Goal: Information Seeking & Learning: Learn about a topic

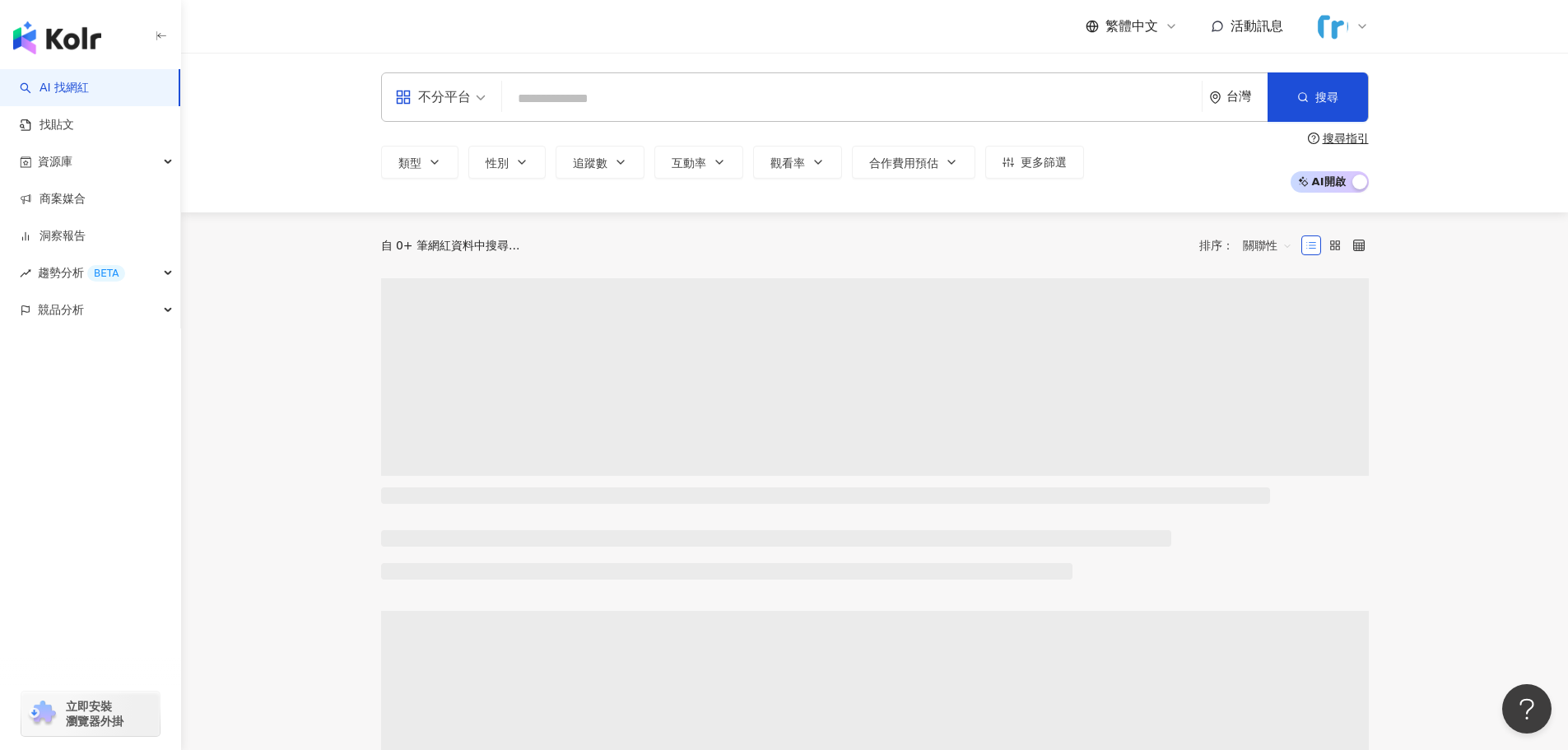
click at [412, 107] on div "不分平台" at bounding box center [433, 97] width 76 height 26
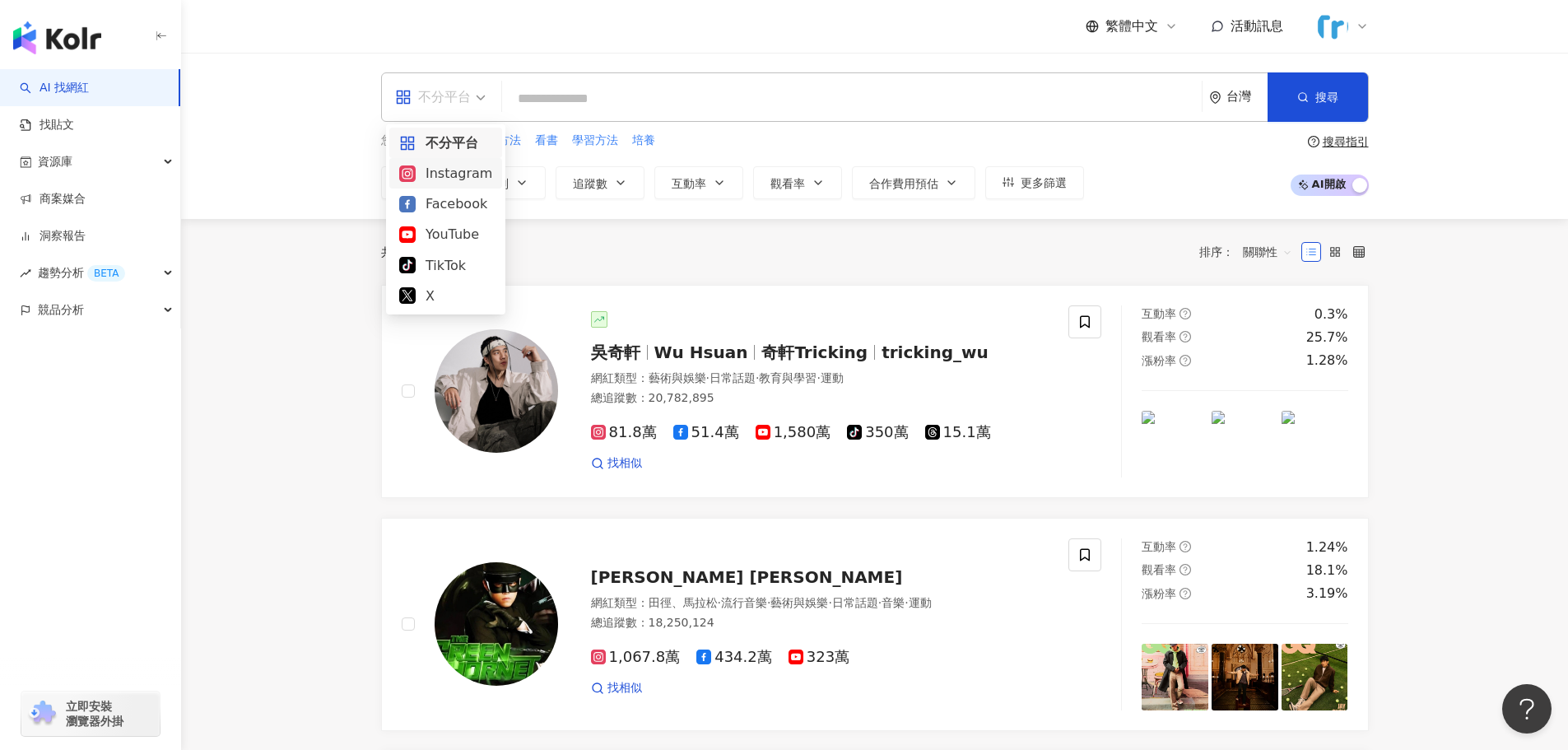
click at [578, 108] on input "search" at bounding box center [851, 99] width 686 height 32
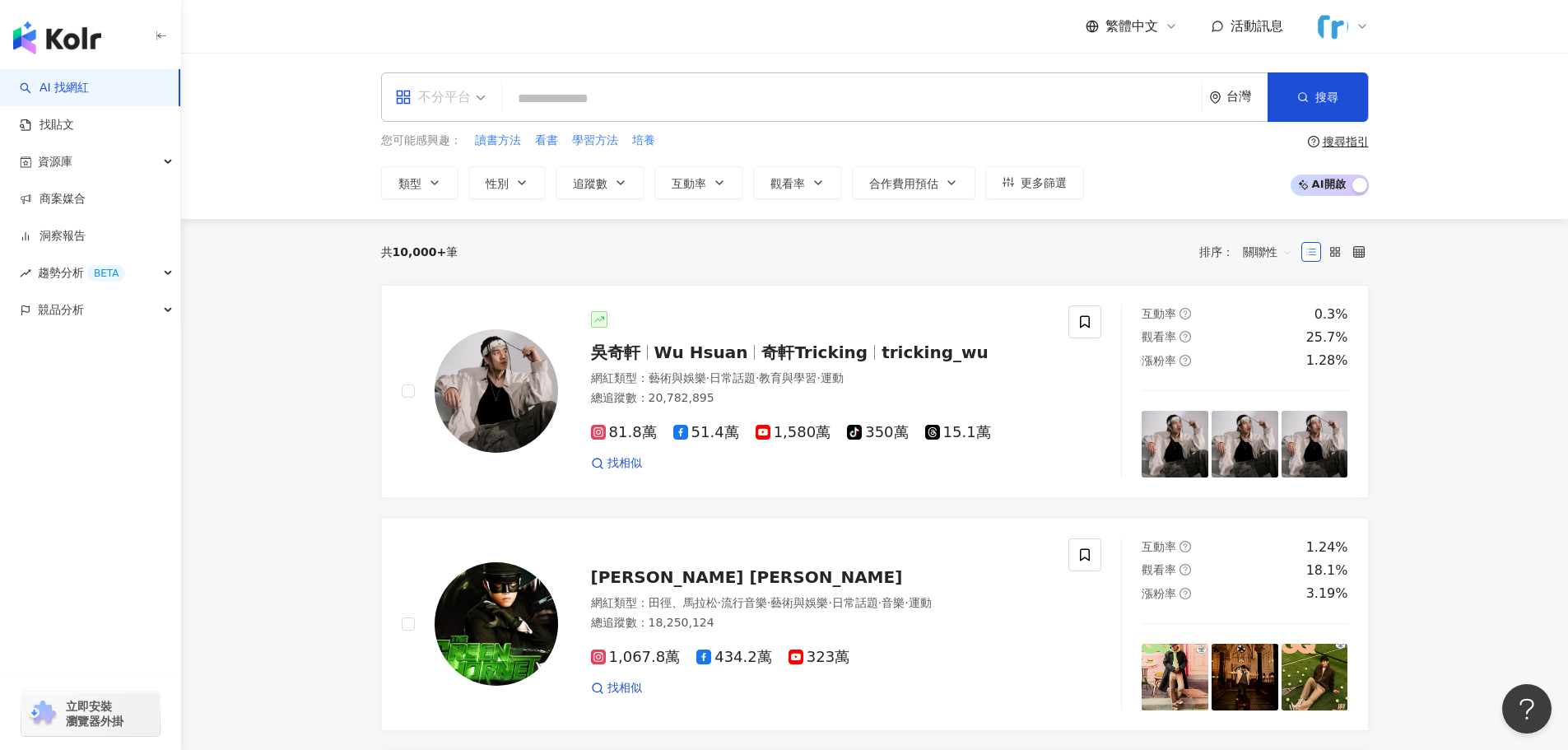
click at [446, 100] on div "不分平台" at bounding box center [433, 97] width 76 height 26
click at [473, 171] on div "Instagram" at bounding box center [445, 173] width 93 height 20
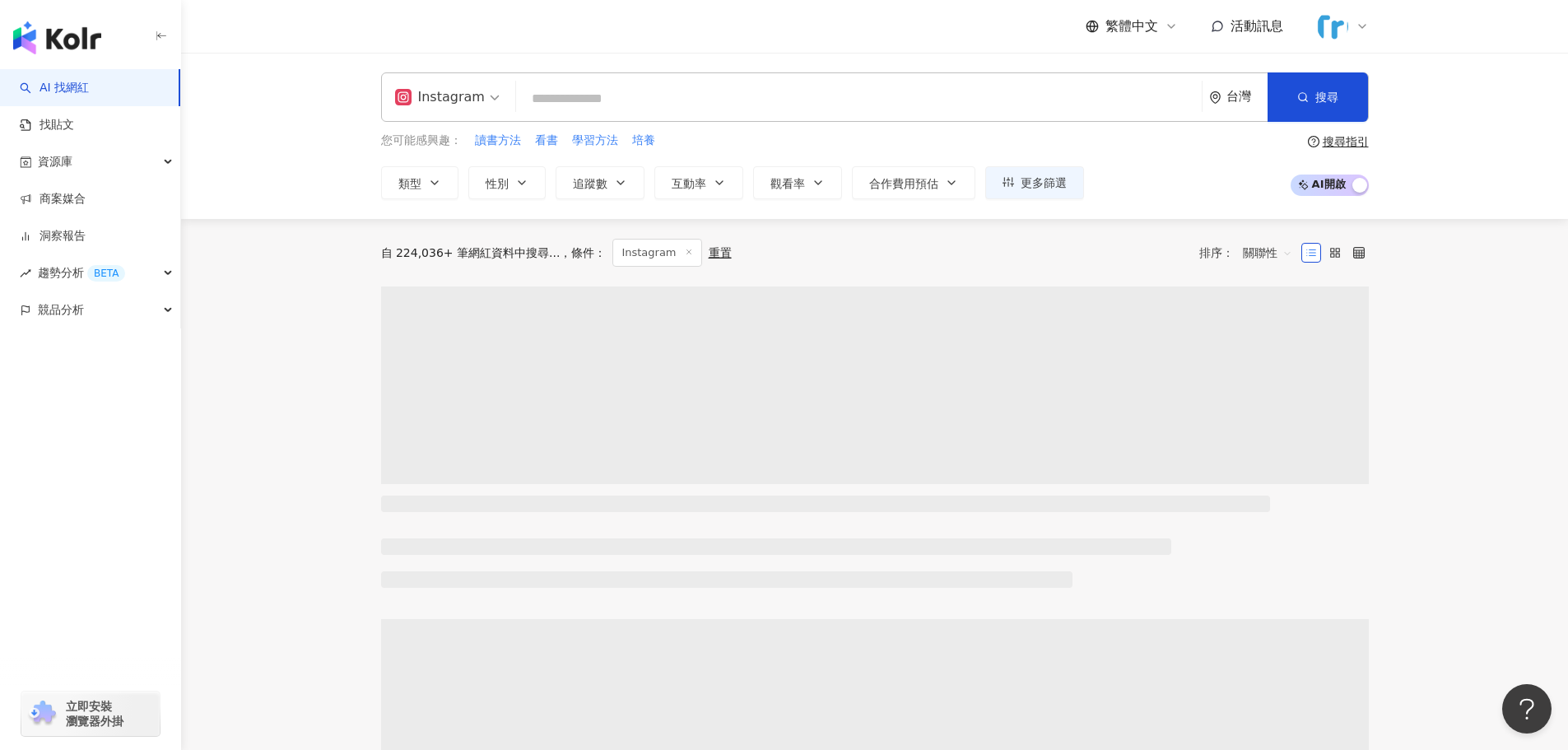
click at [592, 111] on input "search" at bounding box center [859, 99] width 672 height 32
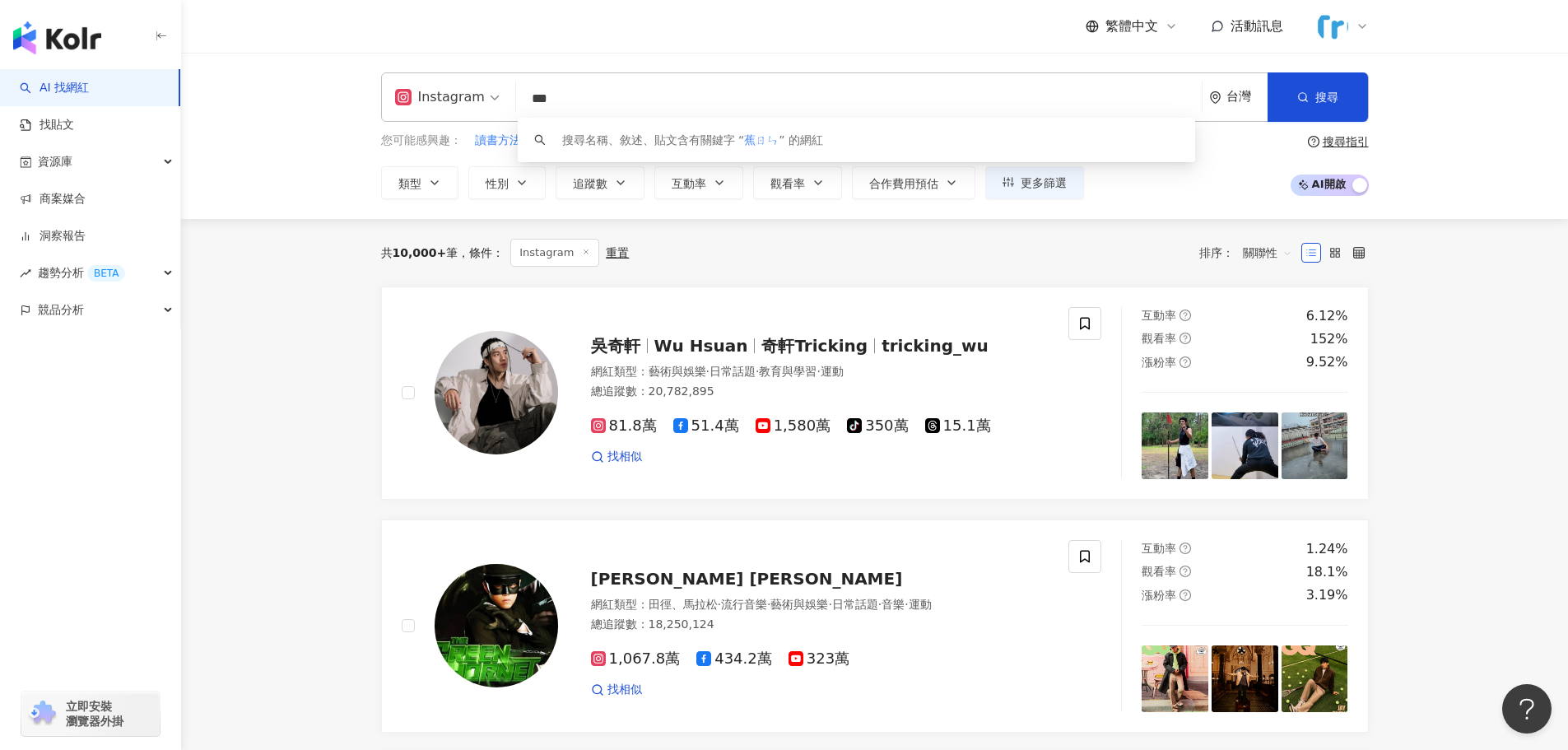
type input "**"
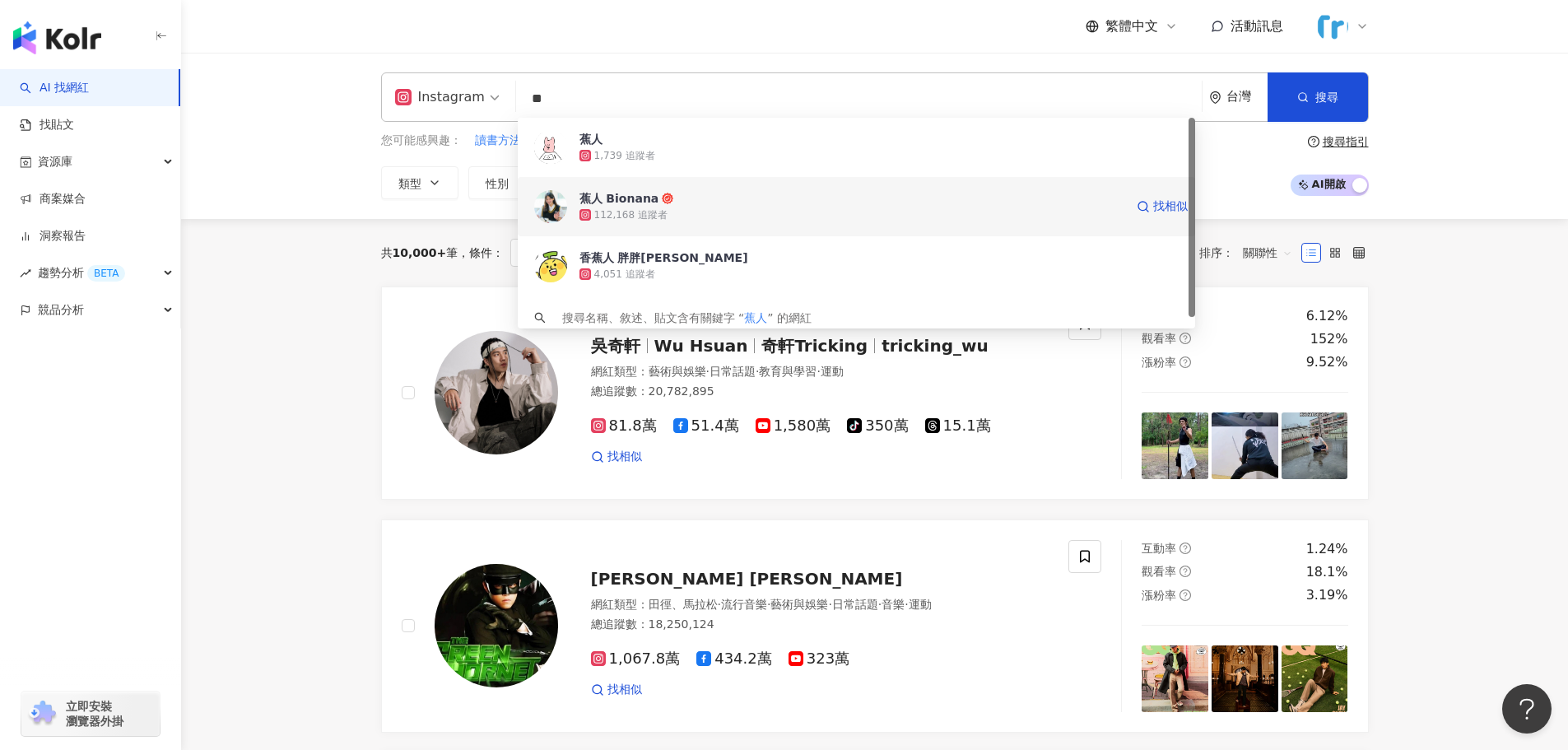
click at [667, 207] on div "112,168 追蹤者" at bounding box center [852, 215] width 545 height 17
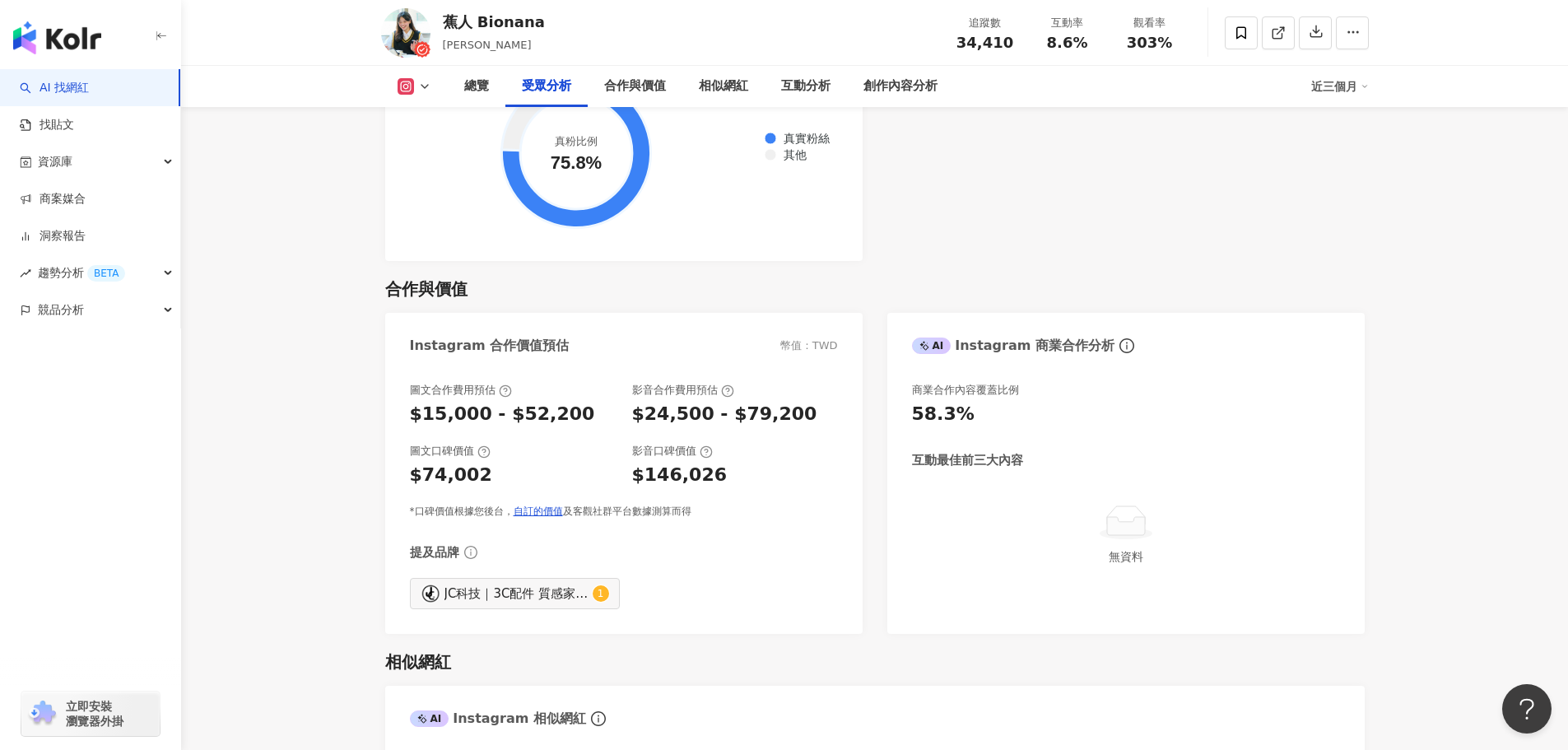
scroll to position [2057, 0]
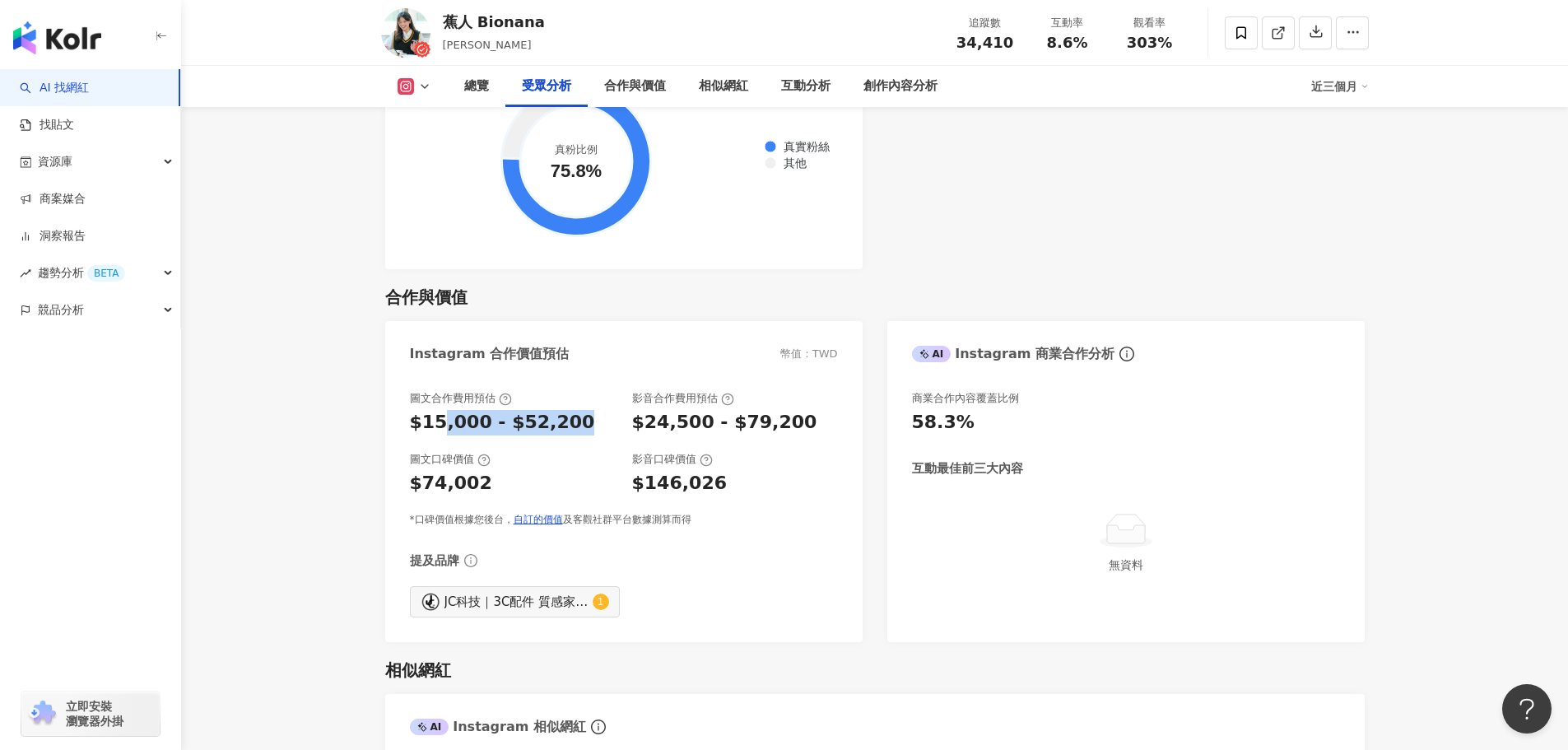
drag, startPoint x: 566, startPoint y: 413, endPoint x: 439, endPoint y: 408, distance: 127.1
click at [439, 408] on div "圖文合作費用預估 $15,000 - $52,200" at bounding box center [513, 413] width 206 height 44
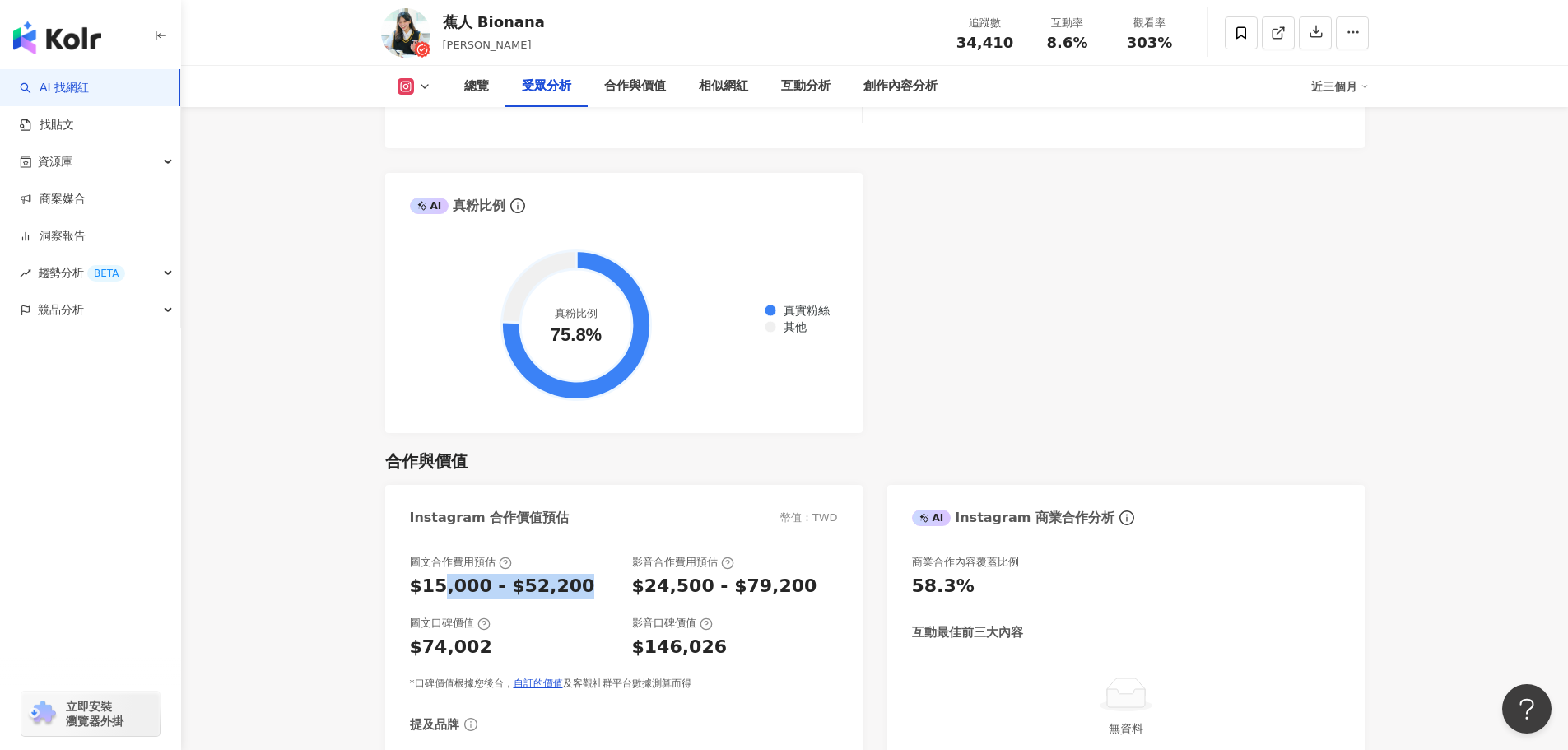
scroll to position [1892, 0]
click at [413, 95] on div "總覽 受眾分析 合作與價值 相似網紅 互動分析 創作內容分析 近三個月" at bounding box center [874, 86] width 988 height 41
click at [435, 84] on button at bounding box center [414, 86] width 67 height 17
click at [446, 184] on button "YouTube" at bounding box center [440, 192] width 99 height 23
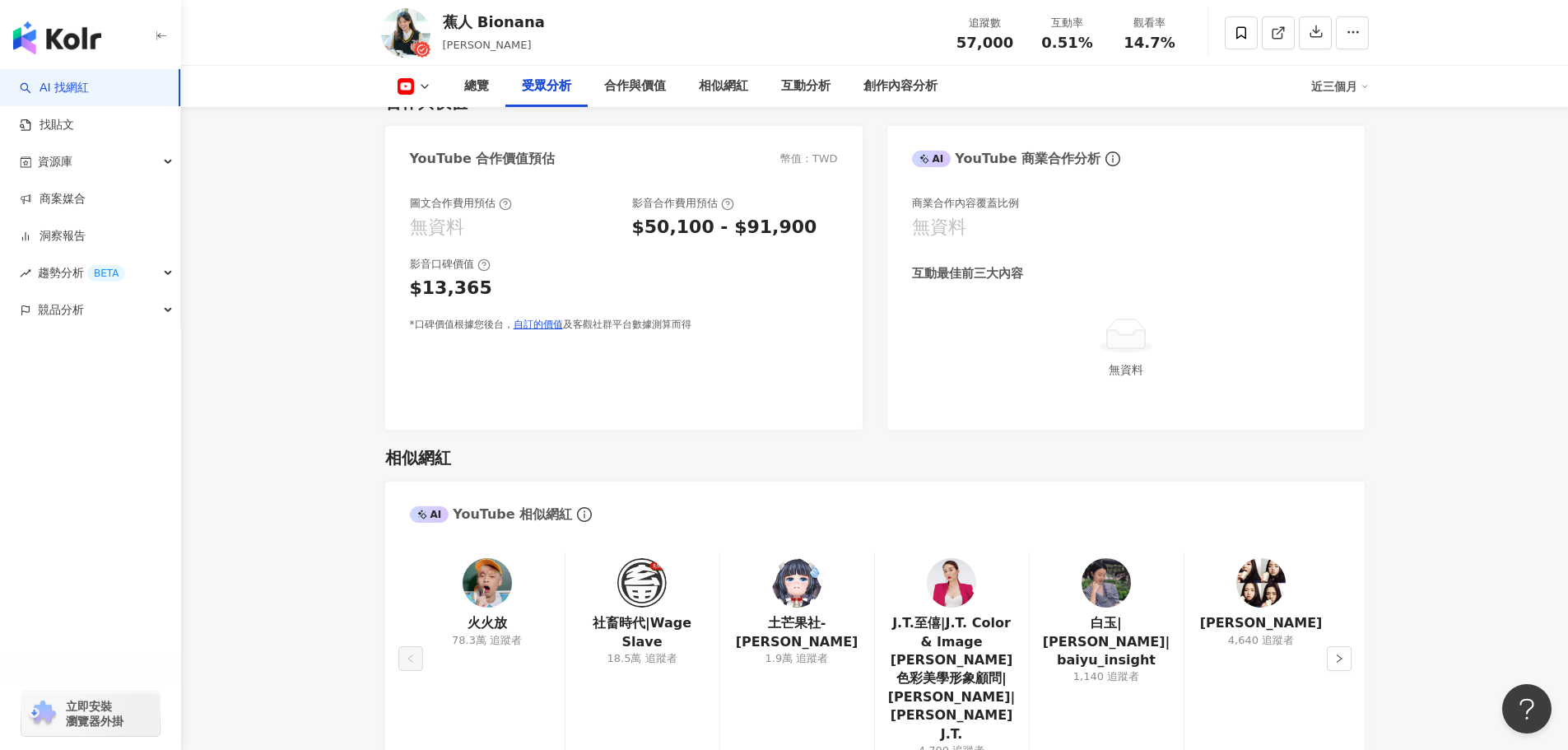
scroll to position [1811, 0]
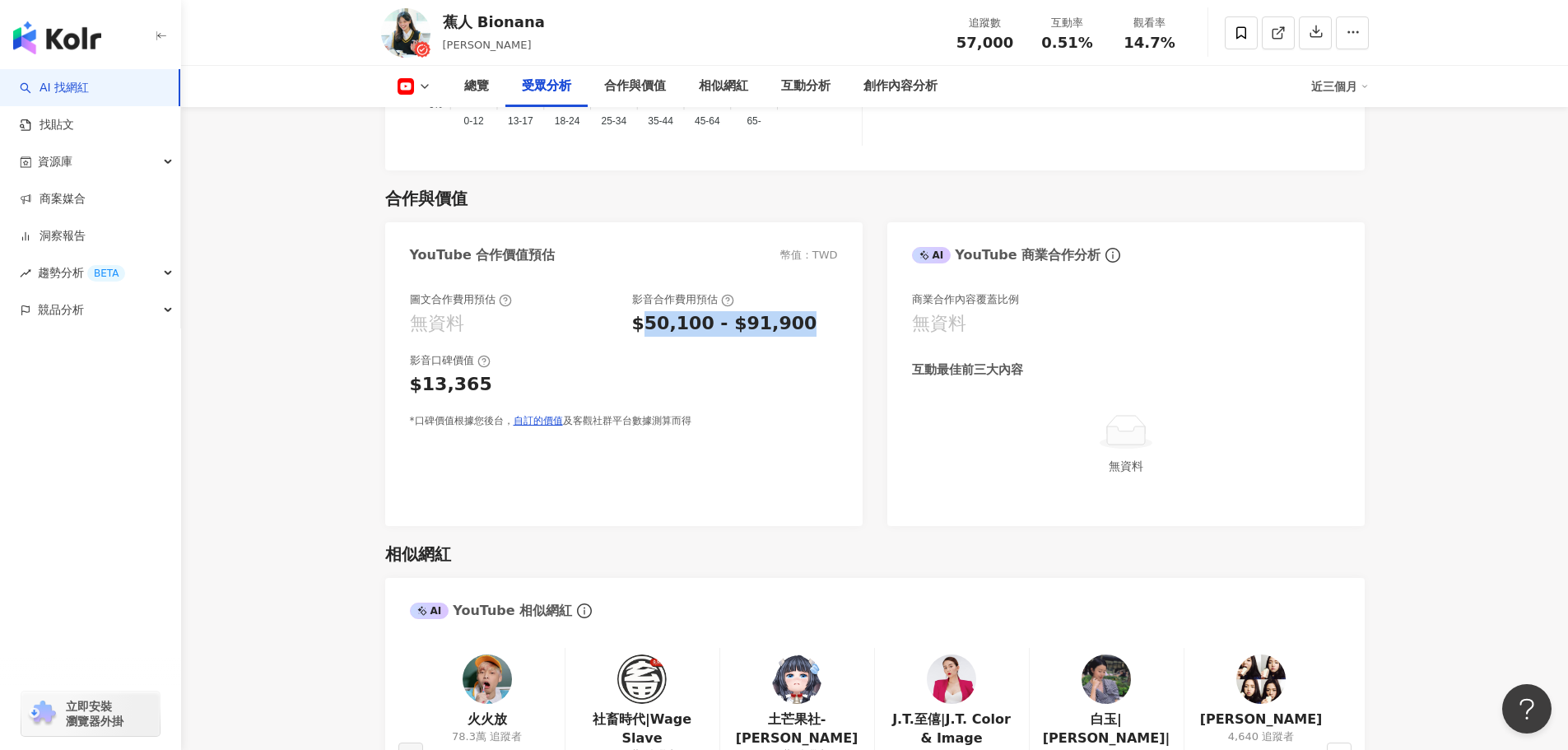
drag, startPoint x: 643, startPoint y: 323, endPoint x: 789, endPoint y: 325, distance: 146.0
click at [789, 325] on div "$50,100 - $91,900" at bounding box center [735, 324] width 206 height 26
click at [800, 325] on div "$50,100 - $91,900" at bounding box center [735, 324] width 206 height 26
click at [648, 324] on div "$50,100 - $91,900" at bounding box center [725, 324] width 185 height 26
drag, startPoint x: 625, startPoint y: 318, endPoint x: 805, endPoint y: 324, distance: 180.1
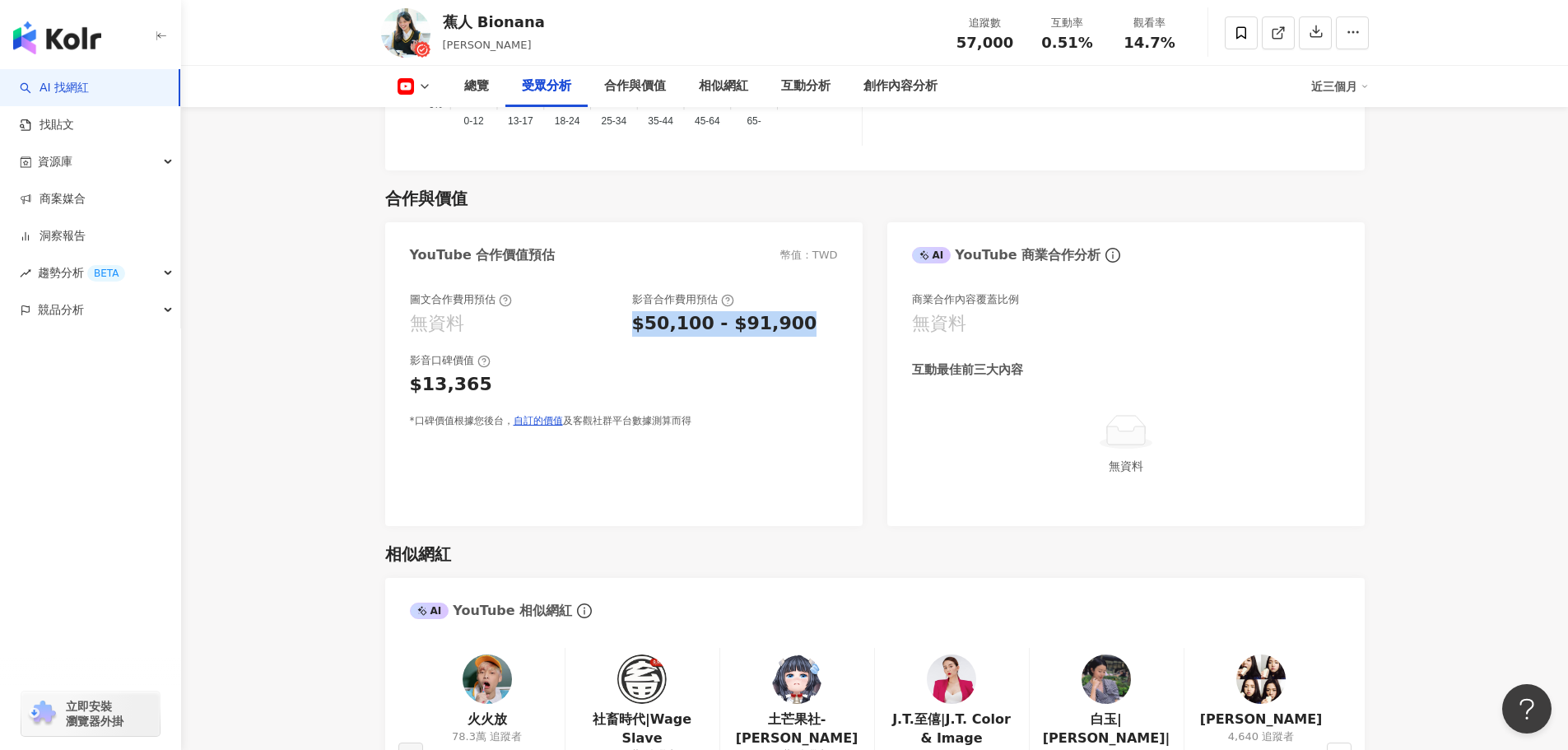
click at [805, 324] on div "圖文合作費用預估 無資料 影音合作費用預估 $50,100 - $91,900" at bounding box center [624, 314] width 428 height 44
copy div "$50,100 - $91,900"
click at [421, 88] on icon at bounding box center [425, 86] width 13 height 13
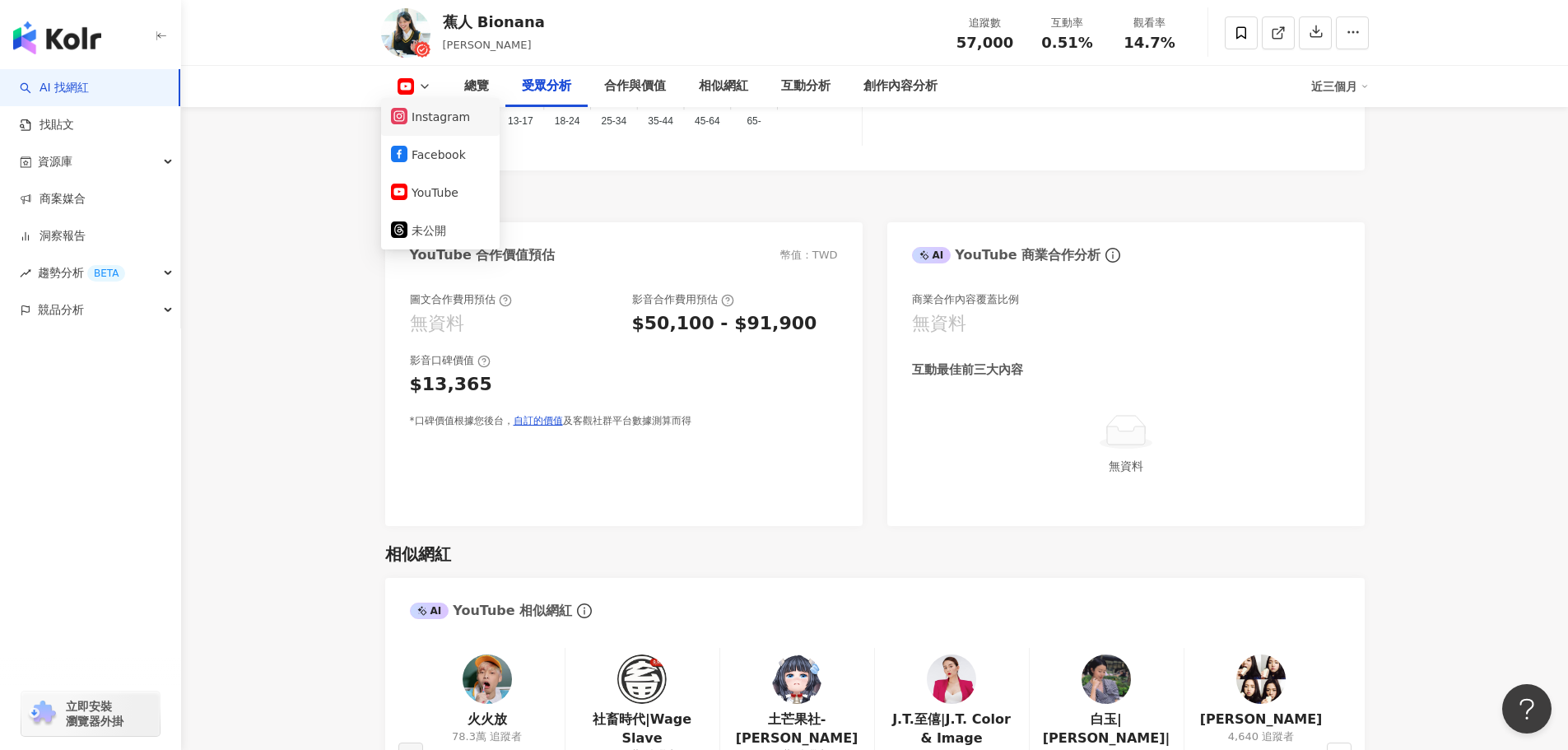
click at [431, 133] on li "Instagram" at bounding box center [440, 117] width 119 height 38
click at [414, 95] on div "總覽 受眾分析 合作與價值 相似網紅 互動分析 創作內容分析 近三個月" at bounding box center [874, 86] width 988 height 41
click at [421, 93] on button at bounding box center [414, 86] width 67 height 17
click at [432, 121] on button "Instagram" at bounding box center [440, 117] width 99 height 23
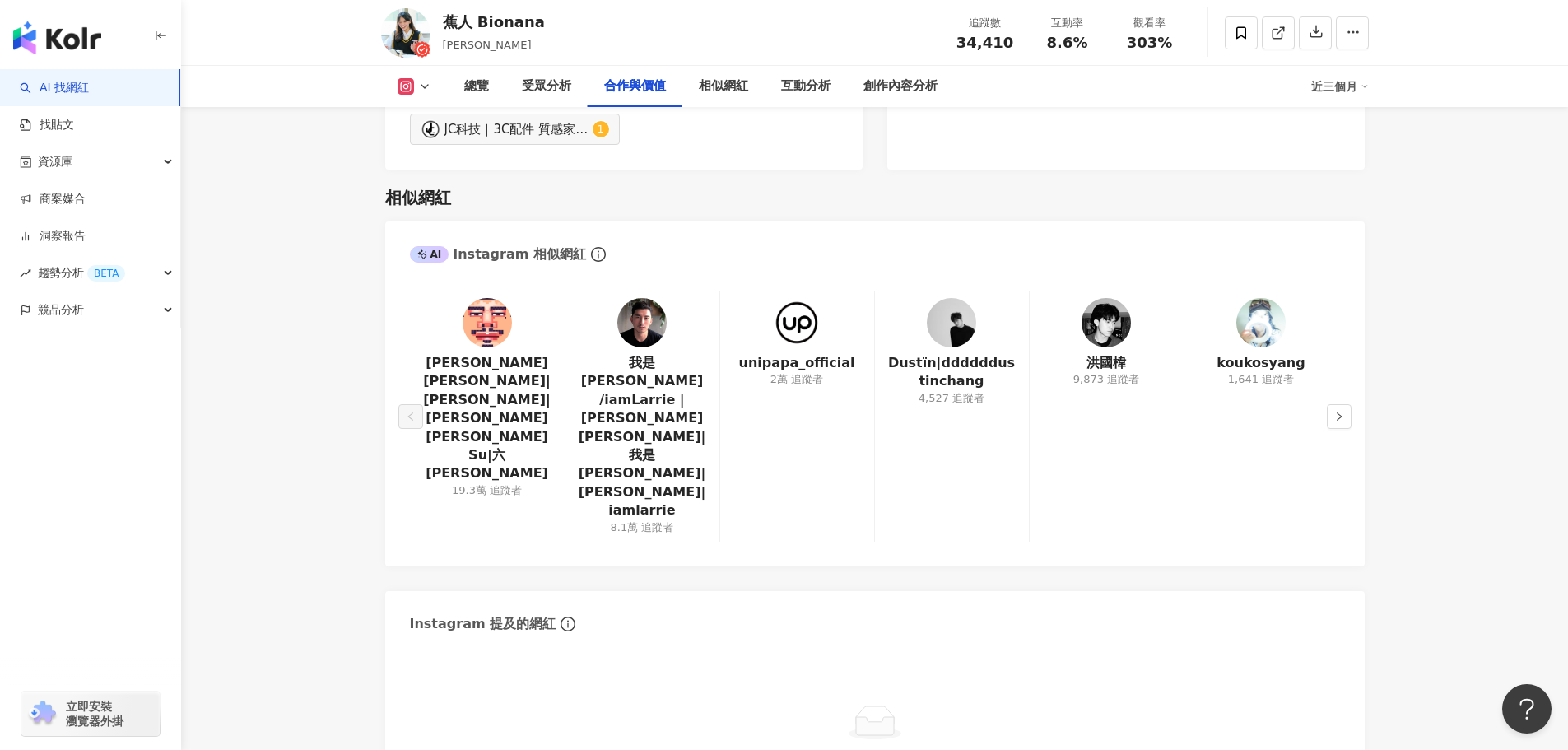
scroll to position [2100, 0]
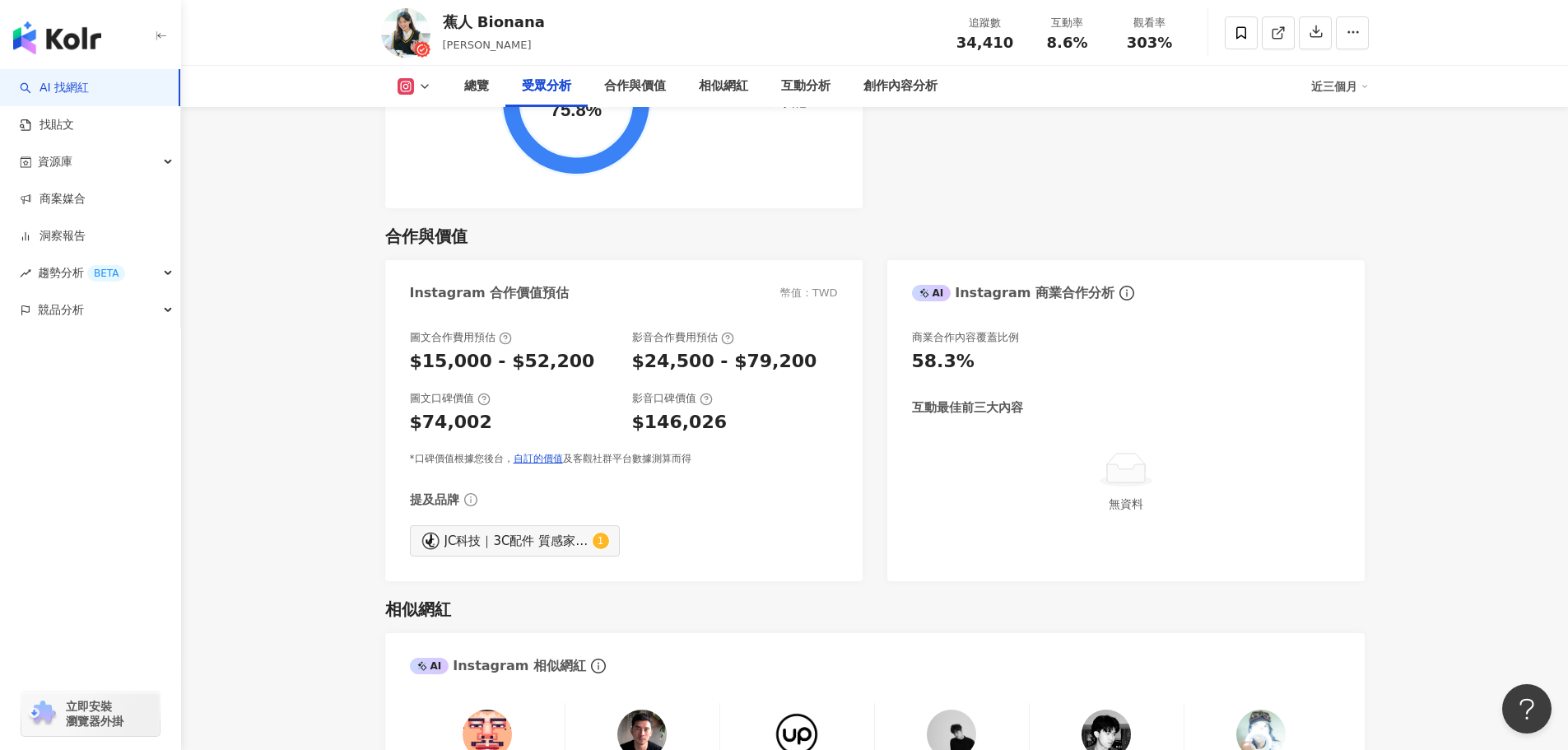
drag, startPoint x: 626, startPoint y: 371, endPoint x: 811, endPoint y: 361, distance: 185.3
click at [811, 361] on div "圖文合作費用預估 $15,000 - $52,200 影音合作費用預估 $24,500 - $79,200" at bounding box center [624, 352] width 428 height 44
copy div "$24,500 - $79,200"
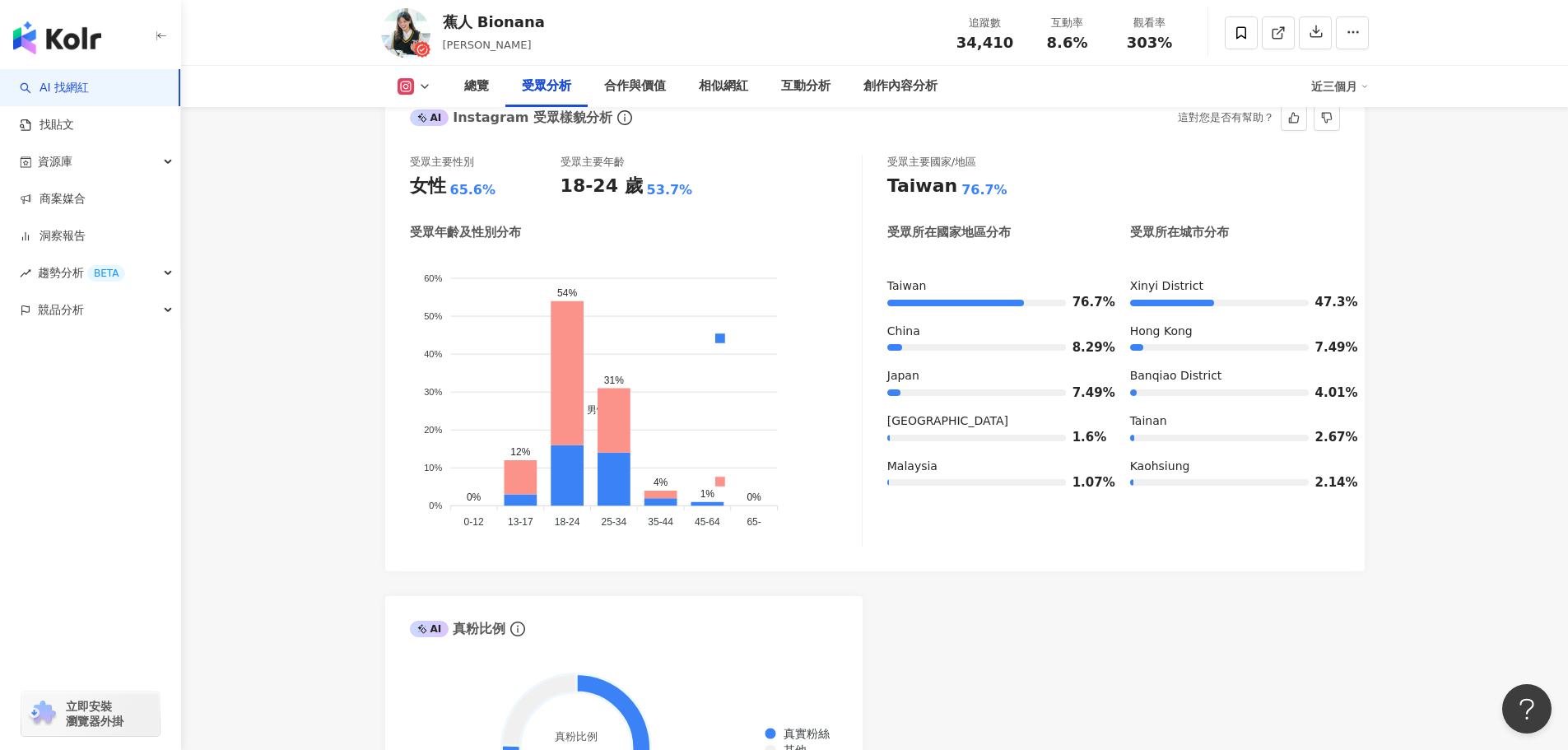
scroll to position [1442, 0]
